Goal: Task Accomplishment & Management: Manage account settings

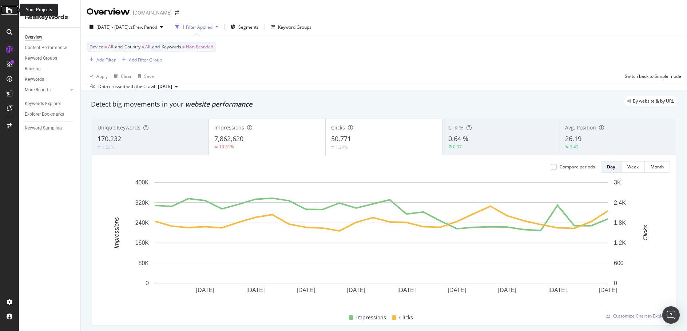
click at [5, 10] on div at bounding box center [9, 10] width 17 height 9
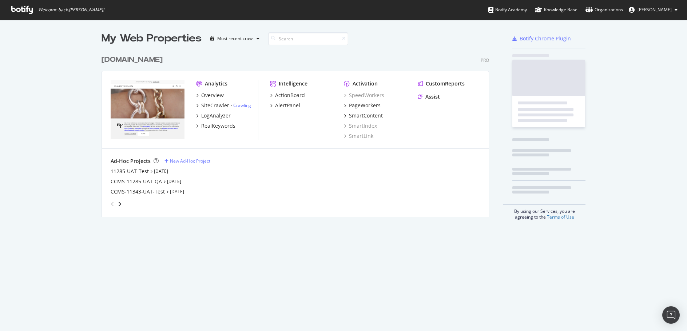
scroll to position [326, 676]
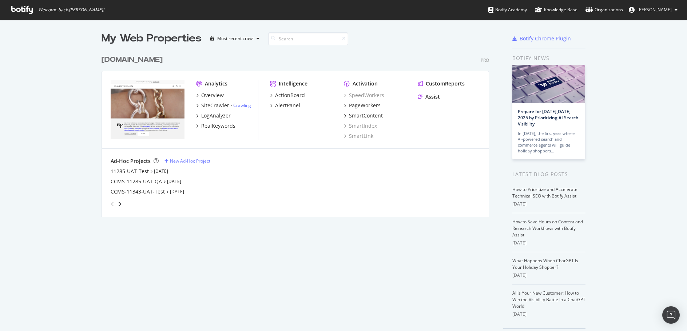
click at [117, 207] on div "angle-right" at bounding box center [119, 204] width 5 height 7
click at [147, 170] on div "CCMS-11343-SIT-Test" at bounding box center [137, 171] width 52 height 7
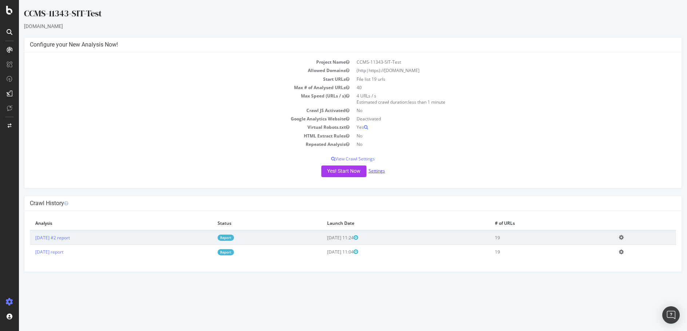
click at [377, 169] on link "Settings" at bounding box center [377, 171] width 16 height 6
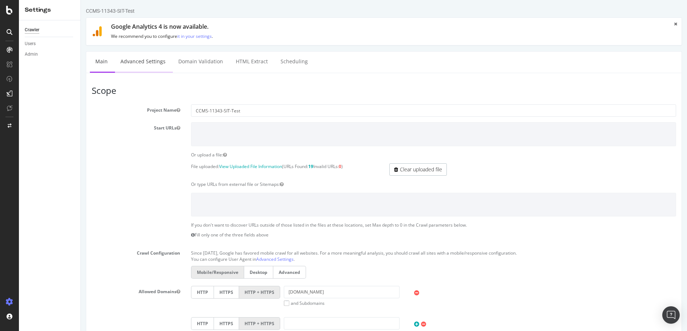
click at [144, 62] on link "Advanced Settings" at bounding box center [143, 62] width 56 height 20
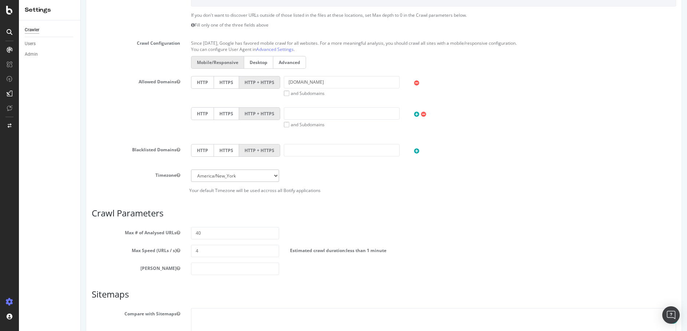
scroll to position [284, 0]
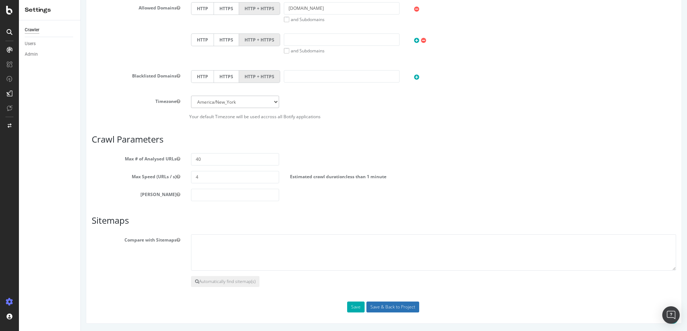
click at [382, 309] on input "Save & Back to Project" at bounding box center [392, 307] width 53 height 11
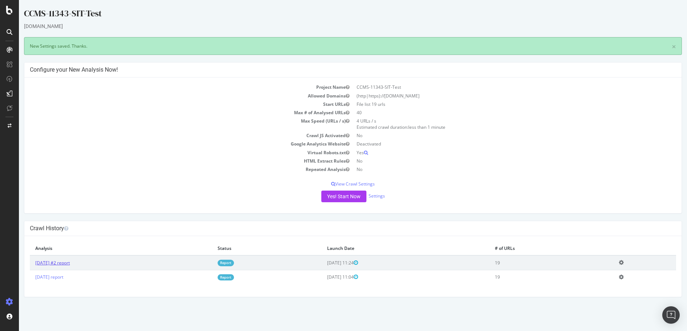
click at [68, 262] on link "[DATE] #2 report" at bounding box center [52, 263] width 35 height 6
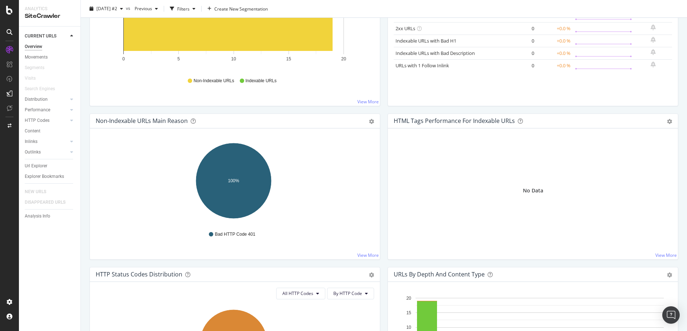
scroll to position [177, 0]
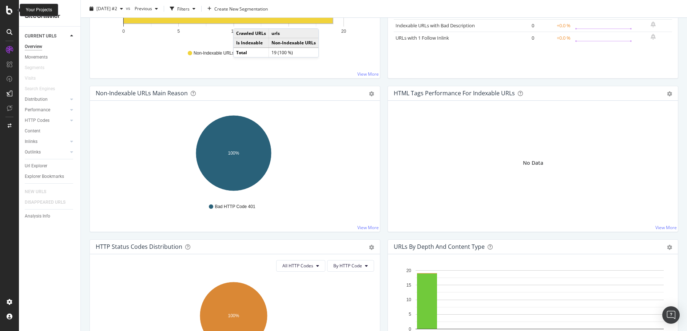
click at [6, 10] on icon at bounding box center [9, 10] width 7 height 9
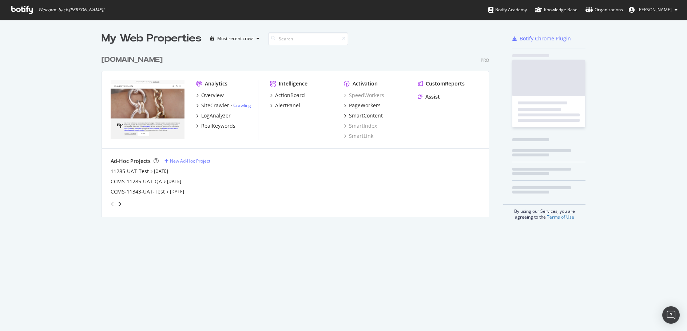
scroll to position [326, 676]
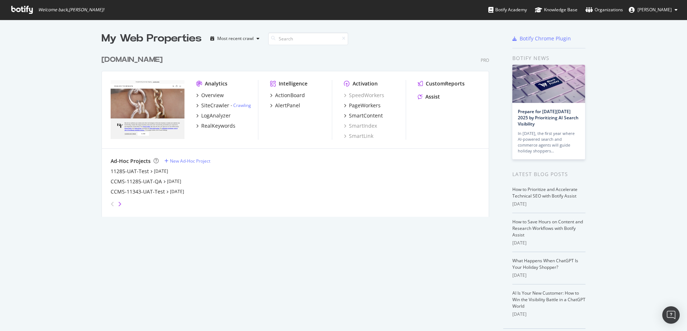
click at [119, 203] on icon "angle-right" at bounding box center [120, 204] width 4 height 6
click at [145, 173] on div "CCMS-11343-SIT-Test" at bounding box center [137, 171] width 52 height 7
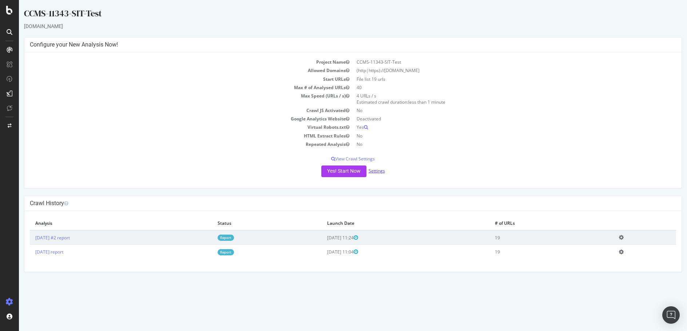
click at [381, 169] on link "Settings" at bounding box center [377, 171] width 16 height 6
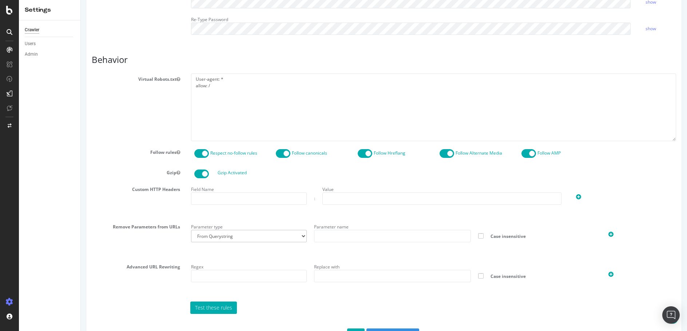
scroll to position [305, 0]
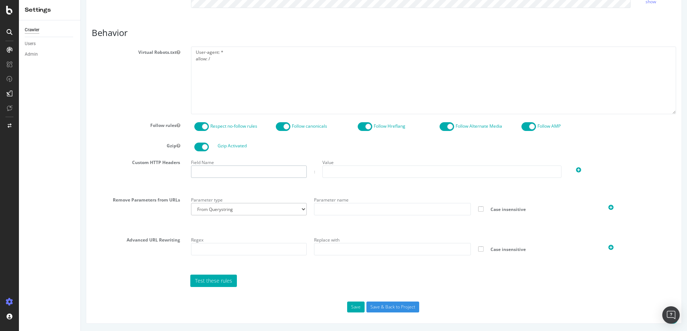
click at [228, 166] on input "text" at bounding box center [249, 172] width 116 height 12
paste input "DYheaderpass"
click at [195, 174] on input "DYheaderpass" at bounding box center [249, 172] width 116 height 12
type input "DYheaderpass"
click at [412, 170] on input "text" at bounding box center [441, 172] width 239 height 12
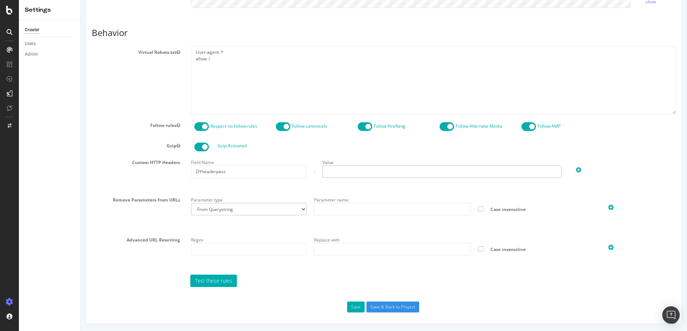
paste input "20230501"
type input "20230501"
click at [387, 309] on input "Save & Back to Project" at bounding box center [392, 307] width 53 height 11
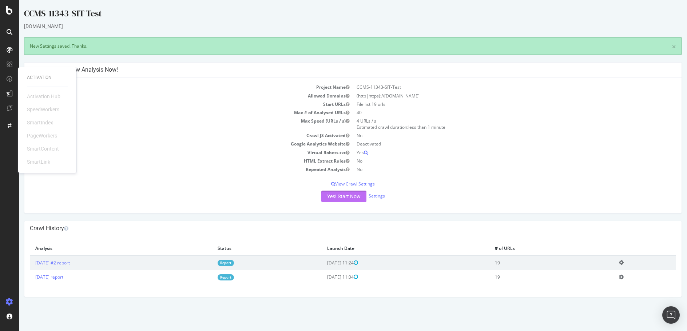
click at [346, 198] on button "Yes! Start Now" at bounding box center [343, 197] width 45 height 12
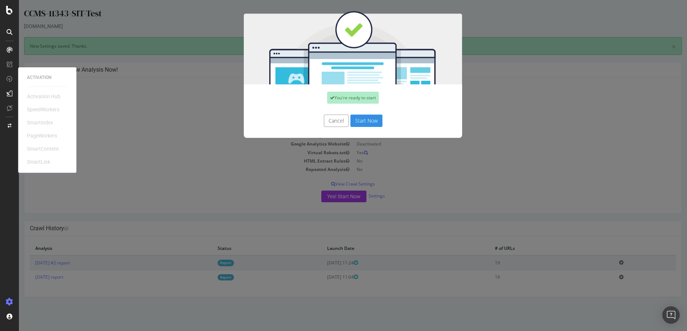
click at [368, 120] on button "Start Now" at bounding box center [366, 121] width 32 height 12
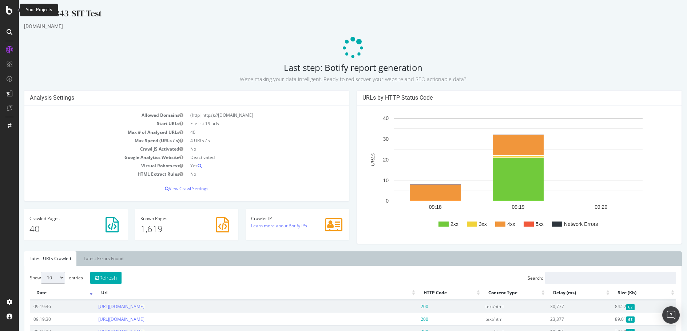
click at [10, 11] on icon at bounding box center [9, 10] width 7 height 9
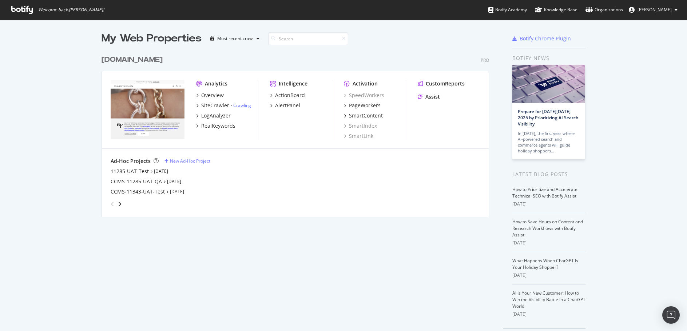
scroll to position [326, 676]
click at [150, 57] on div "[DOMAIN_NAME]" at bounding box center [132, 60] width 61 height 11
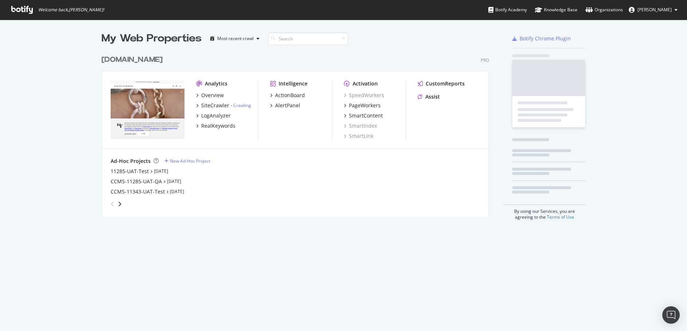
scroll to position [326, 676]
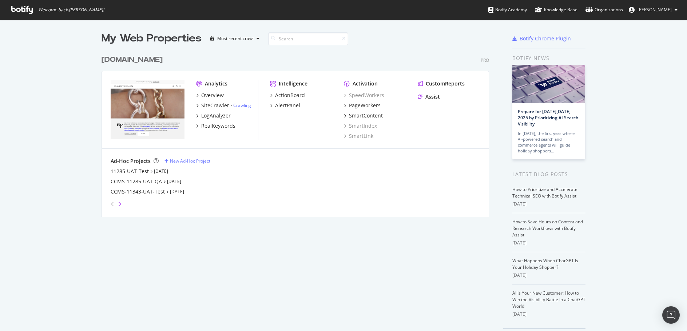
click at [118, 203] on icon "angle-right" at bounding box center [120, 204] width 4 height 6
click at [140, 171] on div "CCMS-11343-SIT-Test" at bounding box center [137, 171] width 52 height 7
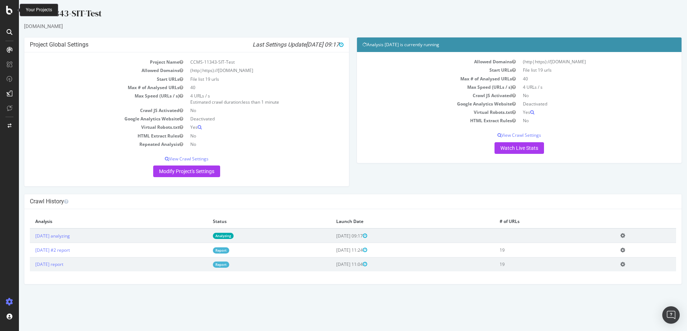
click at [4, 10] on div at bounding box center [9, 10] width 17 height 9
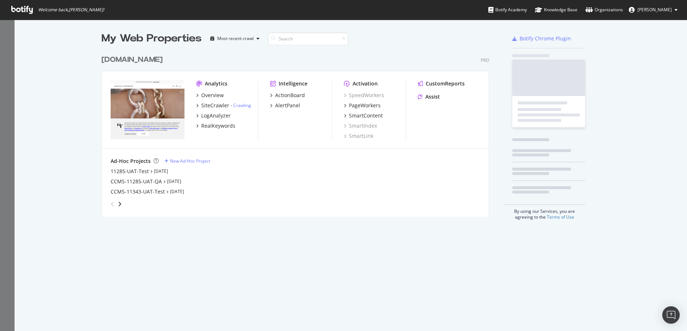
scroll to position [326, 676]
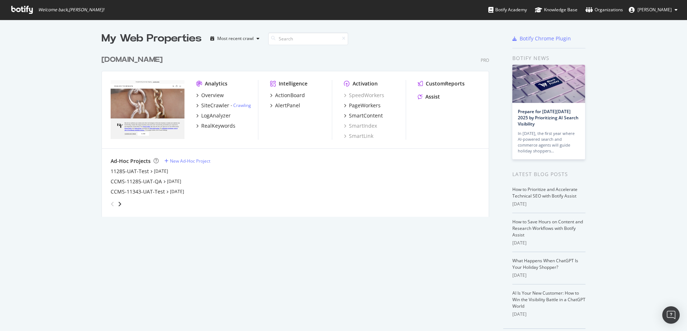
click at [145, 61] on div "[DOMAIN_NAME]" at bounding box center [132, 60] width 61 height 11
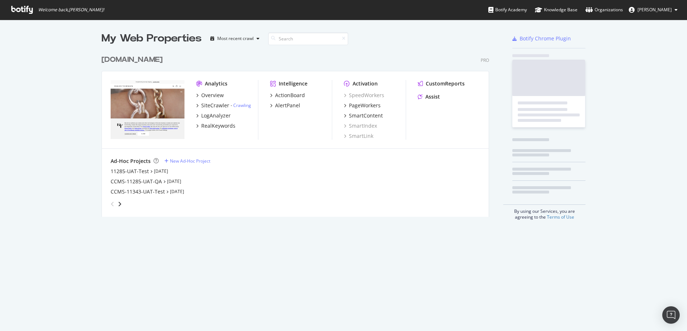
scroll to position [326, 676]
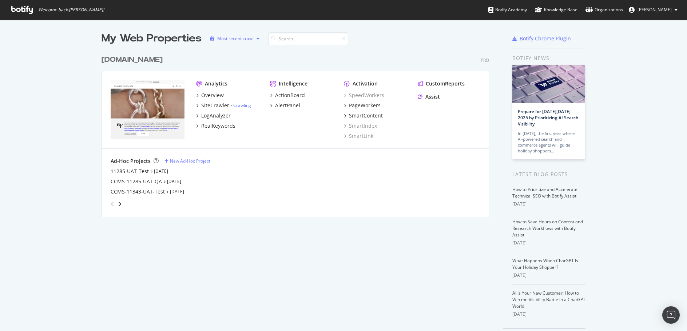
click at [254, 41] on div "Most recent crawl" at bounding box center [234, 38] width 55 height 11
click at [433, 32] on div "My Web Properties Most recent crawl" at bounding box center [274, 38] width 345 height 15
click at [118, 59] on div "[DOMAIN_NAME]" at bounding box center [132, 60] width 61 height 11
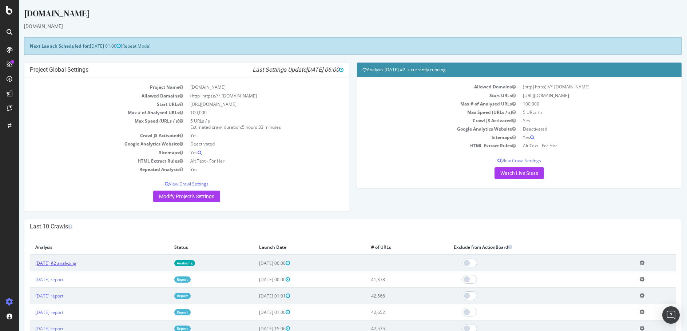
click at [62, 264] on link "[DATE] #2 analyzing" at bounding box center [55, 263] width 41 height 6
click at [183, 183] on p "View Crawl Settings" at bounding box center [187, 184] width 314 height 6
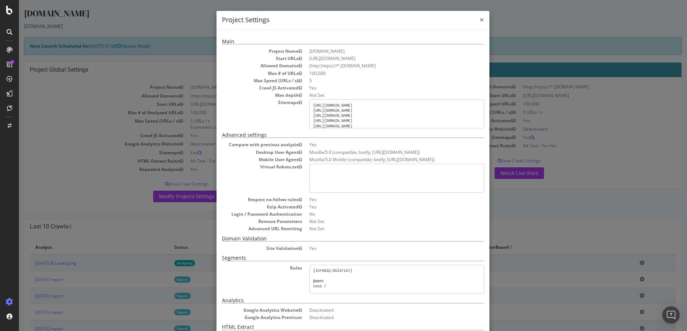
click at [480, 21] on span "×" at bounding box center [482, 20] width 4 height 10
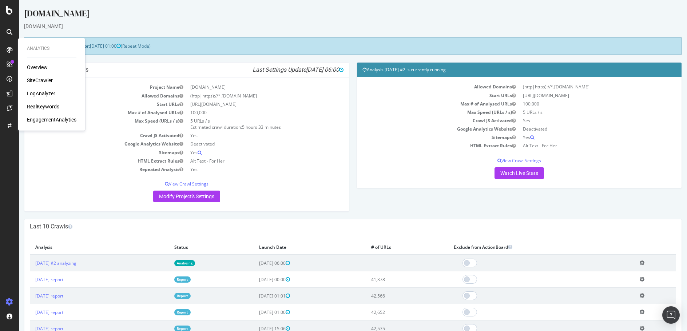
click at [182, 200] on link "Modify Project's Settings" at bounding box center [186, 197] width 67 height 12
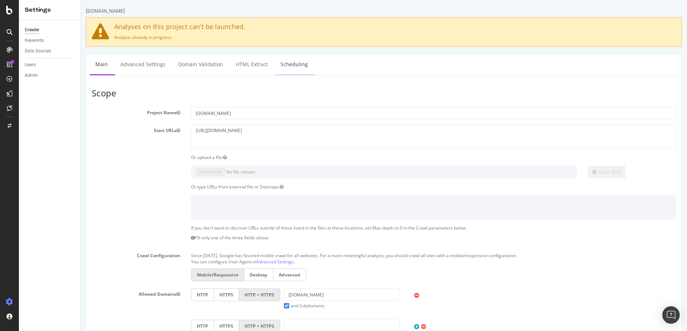
click at [283, 67] on link "Scheduling" at bounding box center [294, 64] width 38 height 20
click at [13, 9] on div at bounding box center [9, 10] width 17 height 9
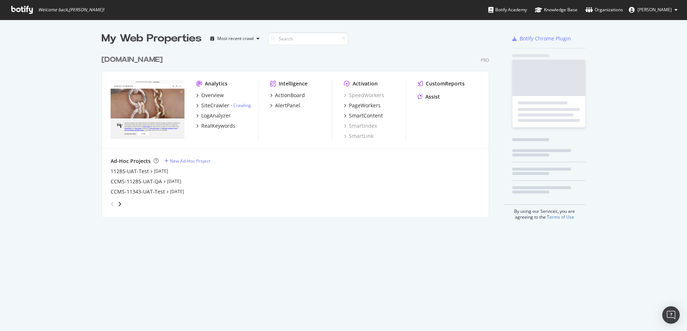
scroll to position [326, 676]
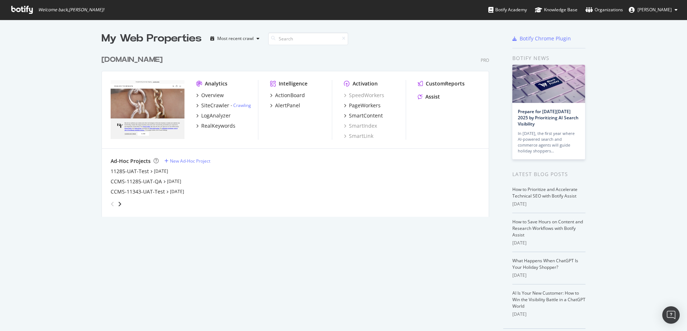
click at [119, 201] on div "angle-right" at bounding box center [119, 204] width 5 height 7
click at [148, 173] on div "CCMS-11343-SIT-Test" at bounding box center [137, 171] width 52 height 7
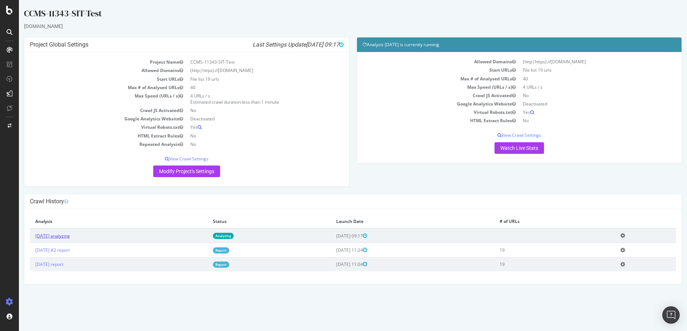
click at [70, 234] on link "[DATE] analyzing" at bounding box center [52, 236] width 35 height 6
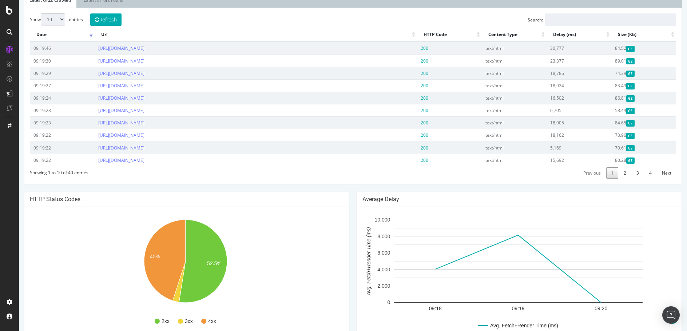
scroll to position [203, 0]
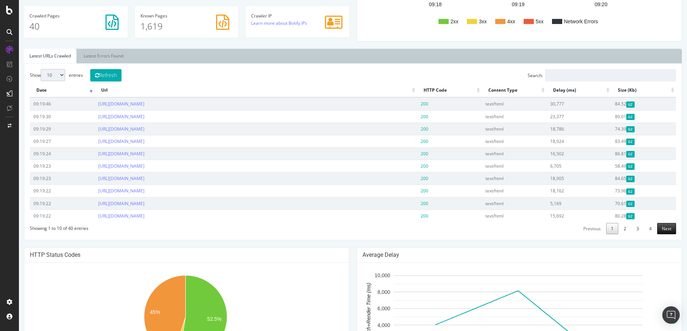
click at [660, 229] on link "Next" at bounding box center [666, 228] width 19 height 11
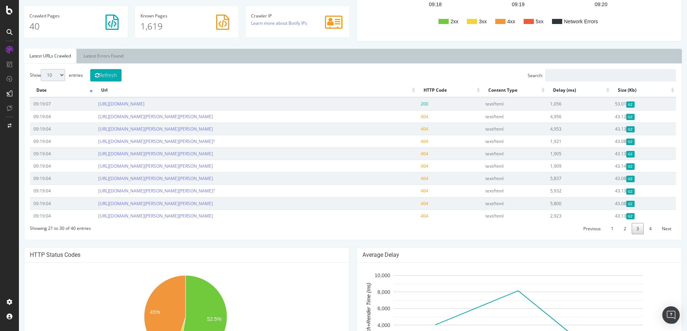
click at [660, 229] on link "Next" at bounding box center [666, 228] width 19 height 11
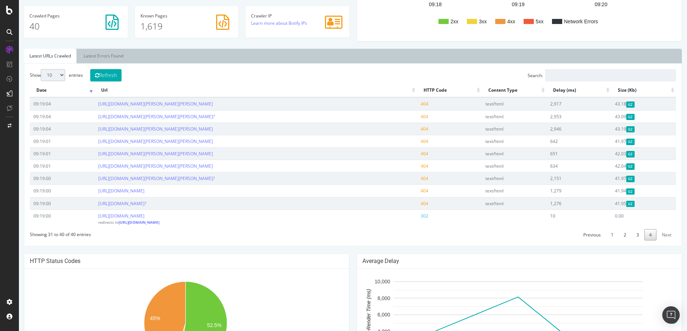
click at [594, 234] on link "Previous" at bounding box center [592, 234] width 27 height 11
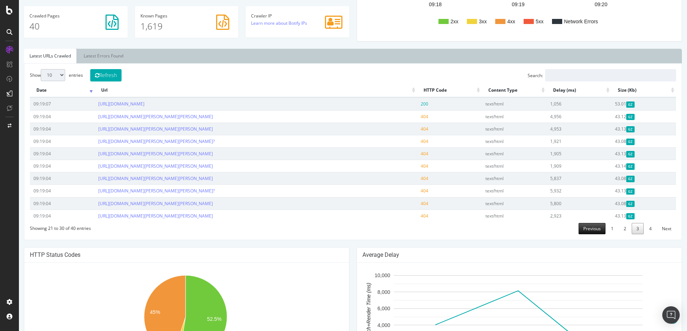
click at [587, 223] on link "Previous" at bounding box center [592, 228] width 27 height 11
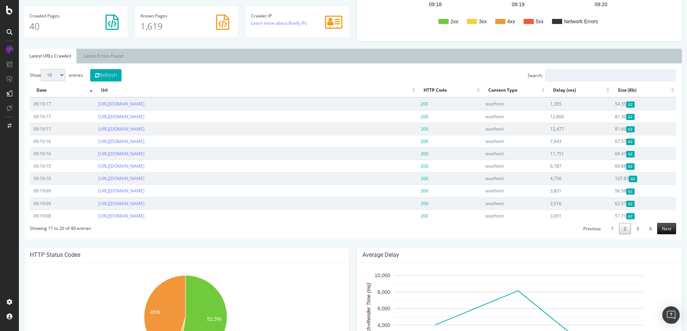
click at [667, 231] on link "Next" at bounding box center [666, 228] width 19 height 11
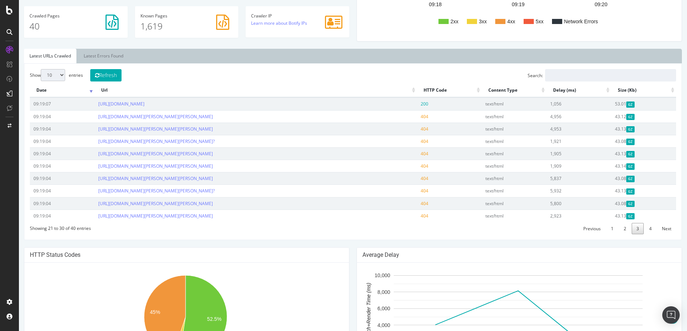
click at [667, 231] on link "Next" at bounding box center [666, 228] width 19 height 11
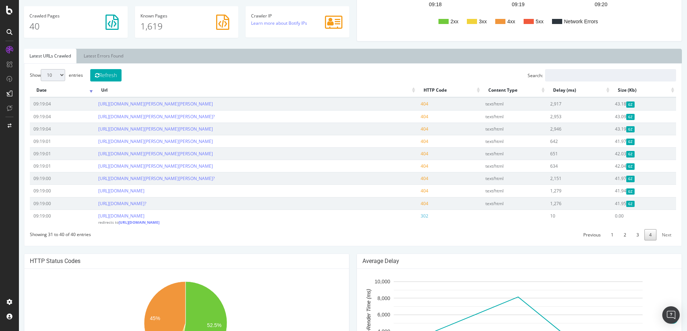
click at [667, 231] on link "Next" at bounding box center [666, 234] width 19 height 11
click at [8, 8] on icon at bounding box center [9, 10] width 7 height 9
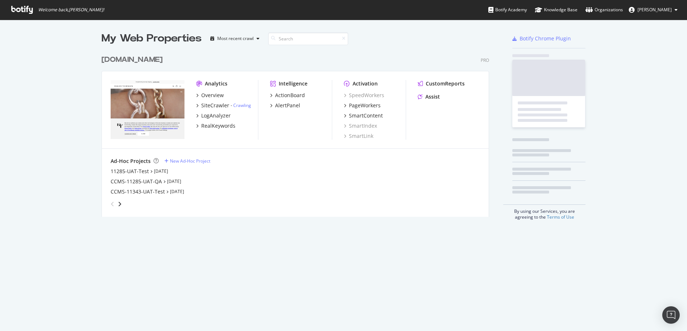
scroll to position [326, 676]
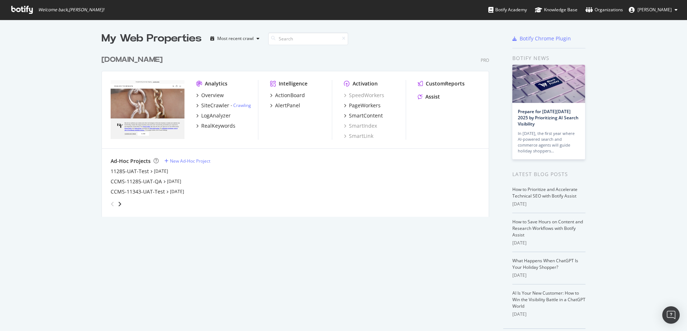
click at [116, 57] on div "[DOMAIN_NAME]" at bounding box center [132, 60] width 61 height 11
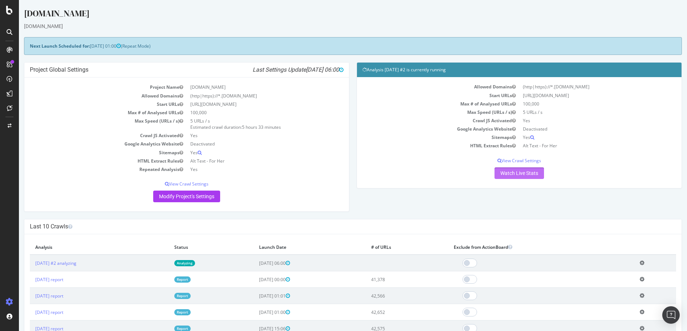
click at [535, 171] on link "Watch Live Stats" at bounding box center [519, 173] width 49 height 12
click at [12, 10] on icon at bounding box center [9, 10] width 7 height 9
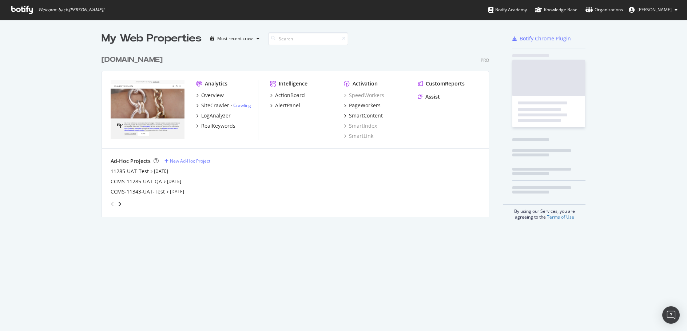
scroll to position [326, 676]
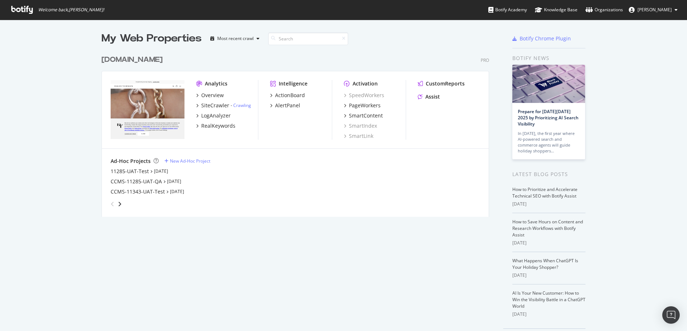
click at [677, 9] on icon at bounding box center [676, 10] width 3 height 4
click at [661, 116] on div "My Web Properties Most recent crawl [DOMAIN_NAME] Pro Analytics Overview SiteCr…" at bounding box center [343, 188] width 687 height 336
click at [163, 60] on div "[DOMAIN_NAME]" at bounding box center [132, 60] width 61 height 11
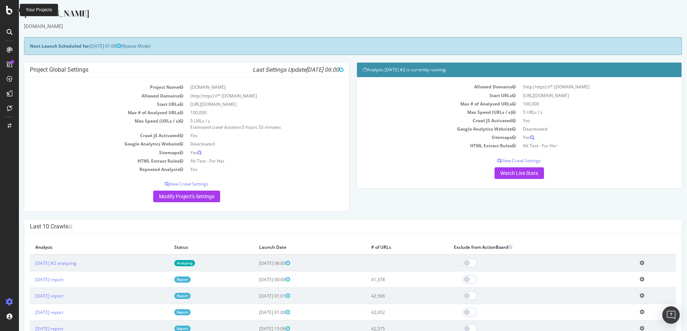
click at [9, 11] on icon at bounding box center [9, 10] width 7 height 9
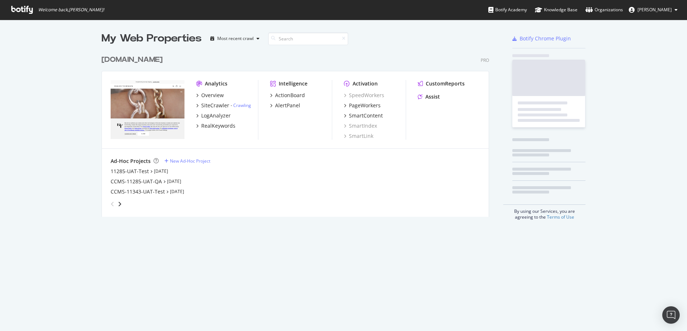
scroll to position [326, 676]
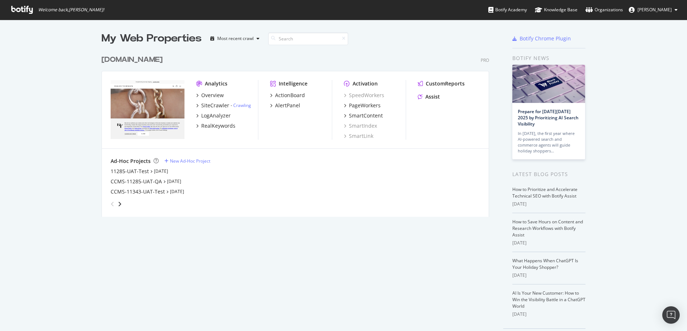
click at [679, 8] on button "[PERSON_NAME]" at bounding box center [653, 10] width 60 height 12
click at [604, 35] on div "My Web Properties Most recent crawl [DOMAIN_NAME] Pro Analytics Overview SiteCr…" at bounding box center [343, 188] width 687 height 336
click at [118, 203] on icon "angle-right" at bounding box center [120, 204] width 4 height 6
click at [142, 172] on div "CCMS-11343-SIT-Test" at bounding box center [137, 171] width 52 height 7
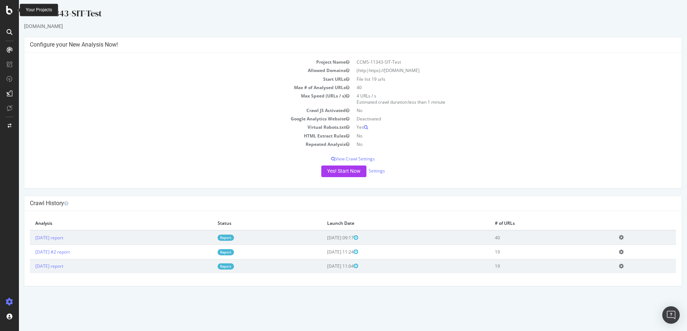
click at [12, 13] on icon at bounding box center [9, 10] width 7 height 9
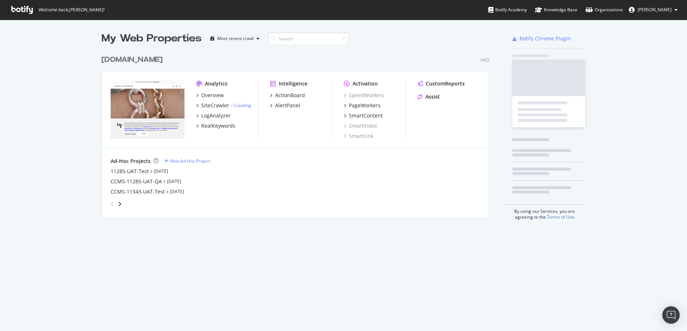
scroll to position [326, 676]
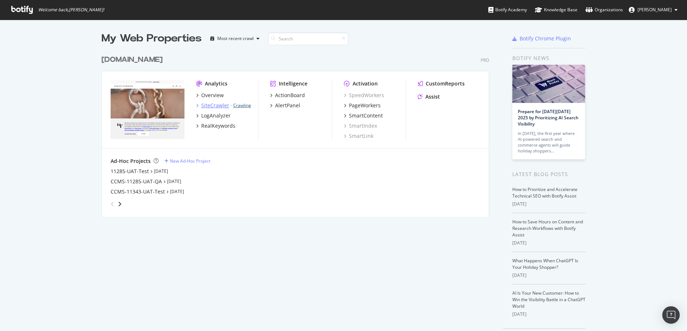
click at [241, 104] on link "Crawling" at bounding box center [242, 105] width 18 height 6
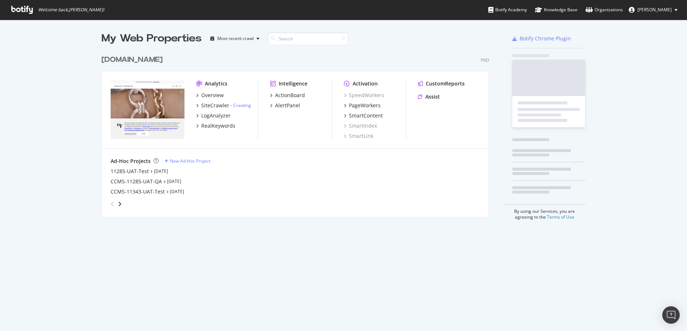
scroll to position [326, 676]
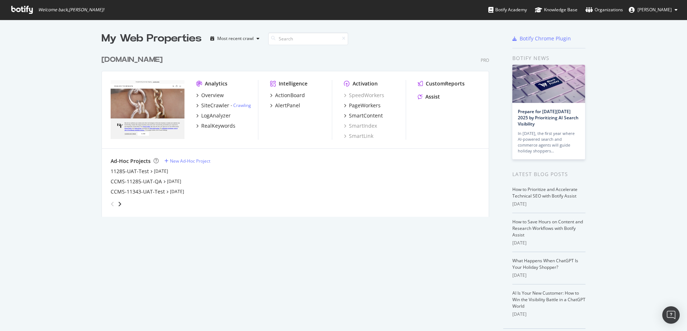
click at [150, 58] on div "[DOMAIN_NAME]" at bounding box center [132, 60] width 61 height 11
